Goal: Book appointment/travel/reservation

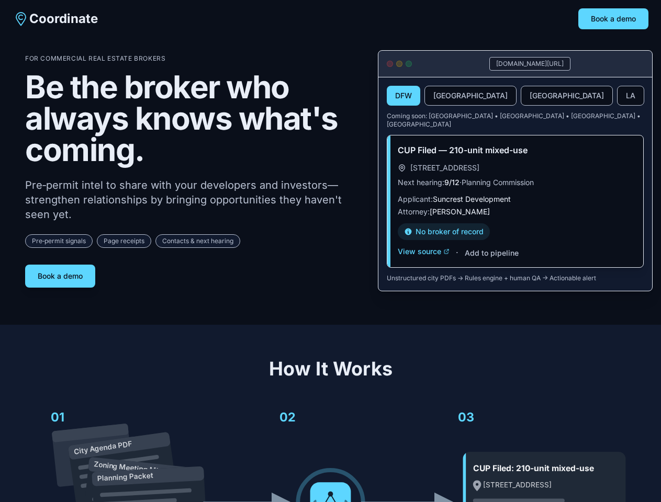
click at [330, 251] on div "For Commercial Real Estate Brokers Be the broker who always knows what's coming…" at bounding box center [193, 170] width 336 height 233
click at [613, 19] on button "Book a demo" at bounding box center [613, 18] width 70 height 21
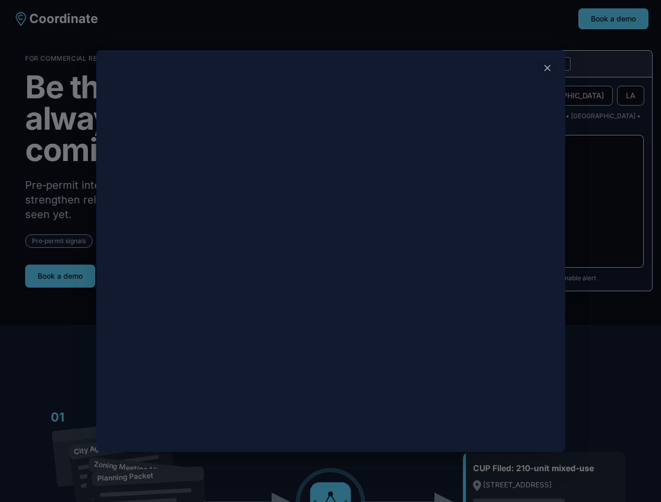
click at [60, 272] on div at bounding box center [330, 251] width 661 height 502
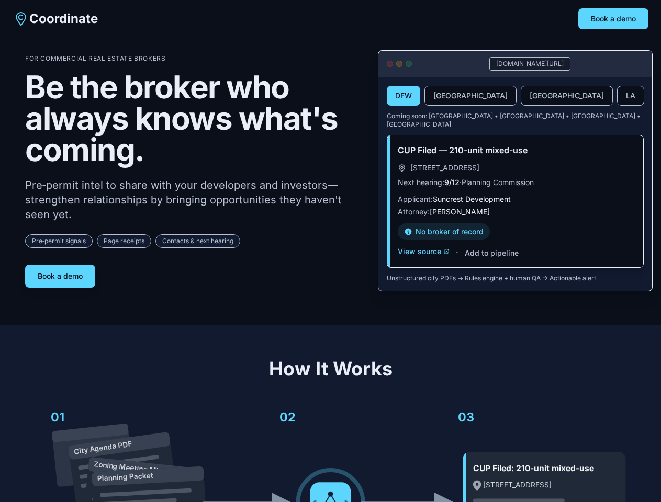
click at [404, 96] on button "DFW" at bounding box center [403, 96] width 33 height 20
click at [445, 96] on button "[GEOGRAPHIC_DATA]" at bounding box center [470, 96] width 92 height 20
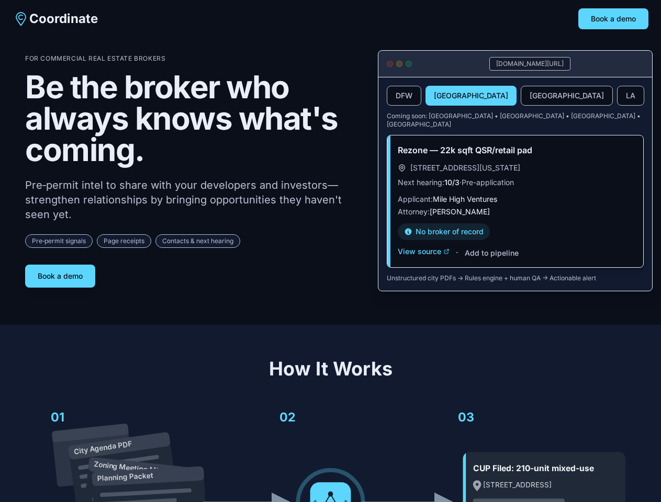
click at [521, 96] on button "[GEOGRAPHIC_DATA]" at bounding box center [567, 96] width 92 height 20
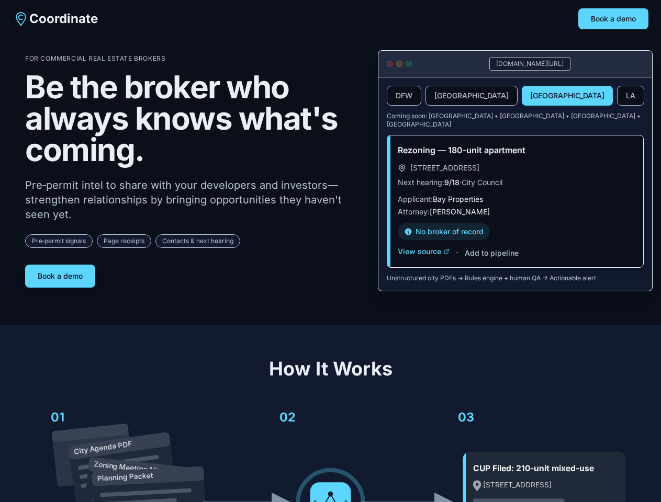
click at [617, 96] on button "LA" at bounding box center [630, 96] width 27 height 20
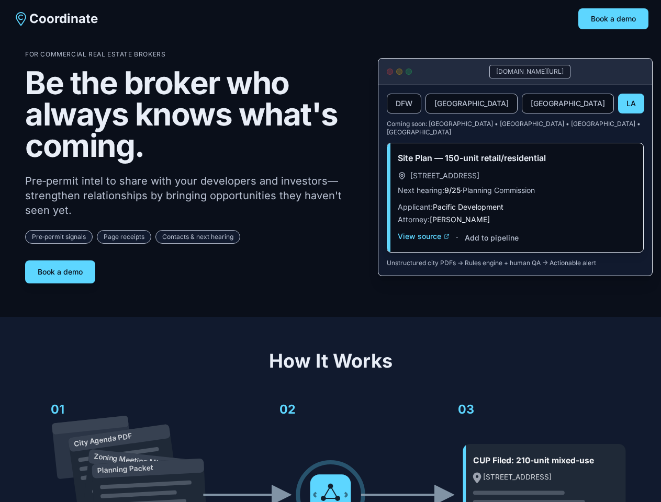
click at [423, 244] on div "Site Plan — 150-unit retail/residential [STREET_ADDRESS] Next hearing: 9/25 · P…" at bounding box center [515, 197] width 256 height 109
click at [491, 245] on div "Site Plan — 150-unit retail/residential [STREET_ADDRESS] Next hearing: 9/25 · P…" at bounding box center [515, 197] width 256 height 109
